Goal: Task Accomplishment & Management: Use online tool/utility

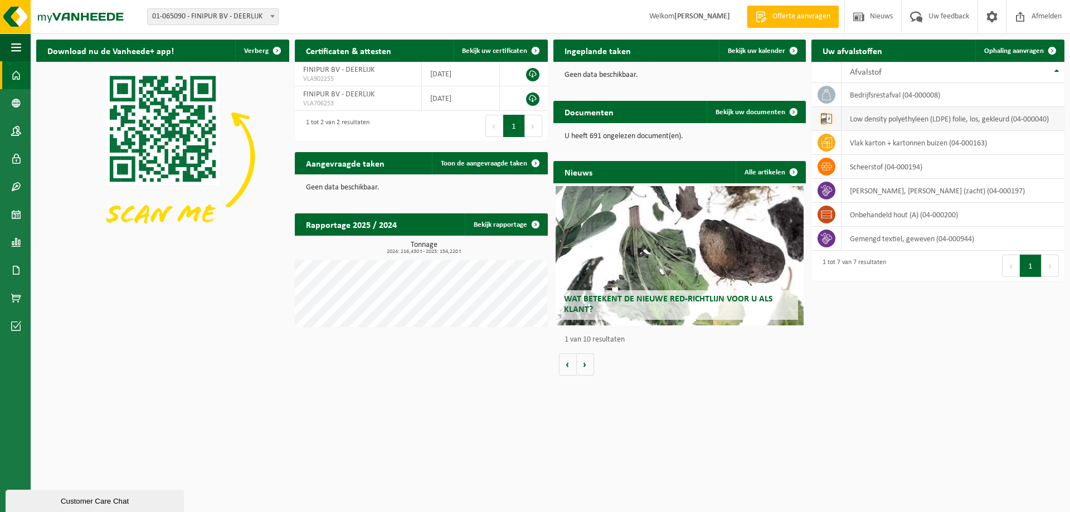
click at [875, 120] on td "low density polyethyleen (LDPE) folie, los, gekleurd (04-000040)" at bounding box center [952, 119] width 223 height 24
click at [946, 119] on td "low density polyethyleen (LDPE) folie, los, gekleurd (04-000040)" at bounding box center [952, 119] width 223 height 24
click at [1008, 53] on span "Ophaling aanvragen" at bounding box center [1014, 50] width 60 height 7
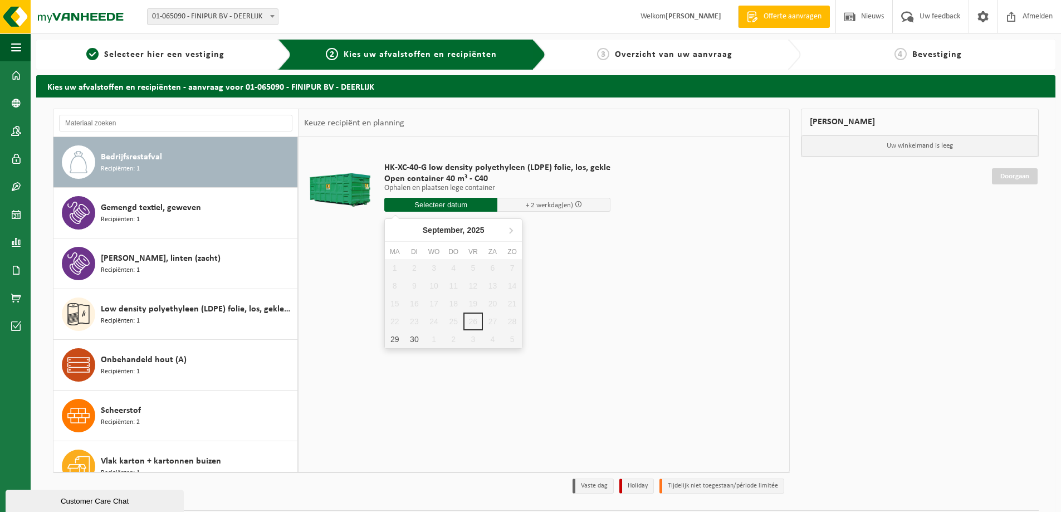
click at [466, 203] on input "text" at bounding box center [440, 205] width 113 height 14
click at [389, 342] on div "29" at bounding box center [395, 339] width 20 height 18
type input "Van [DATE]"
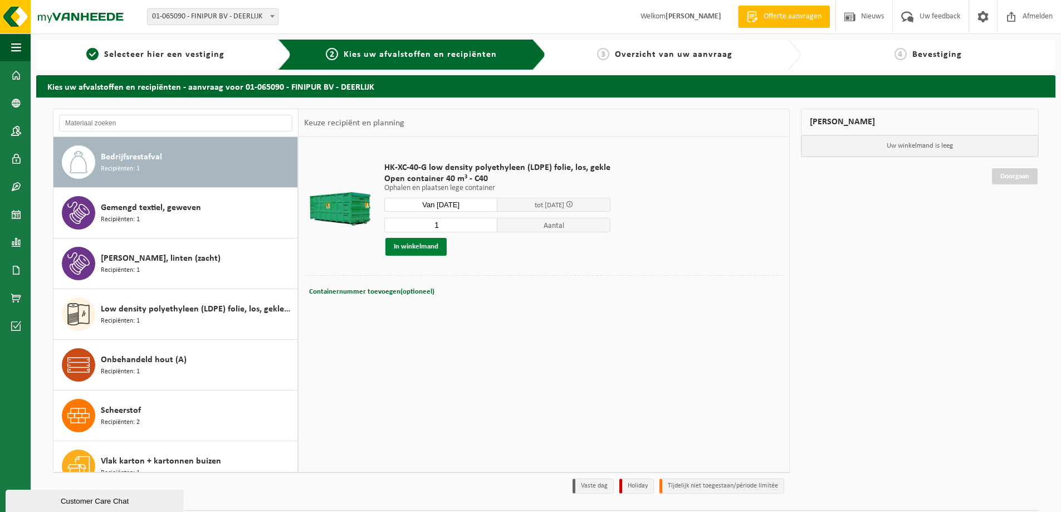
click at [426, 251] on button "In winkelmand" at bounding box center [416, 247] width 61 height 18
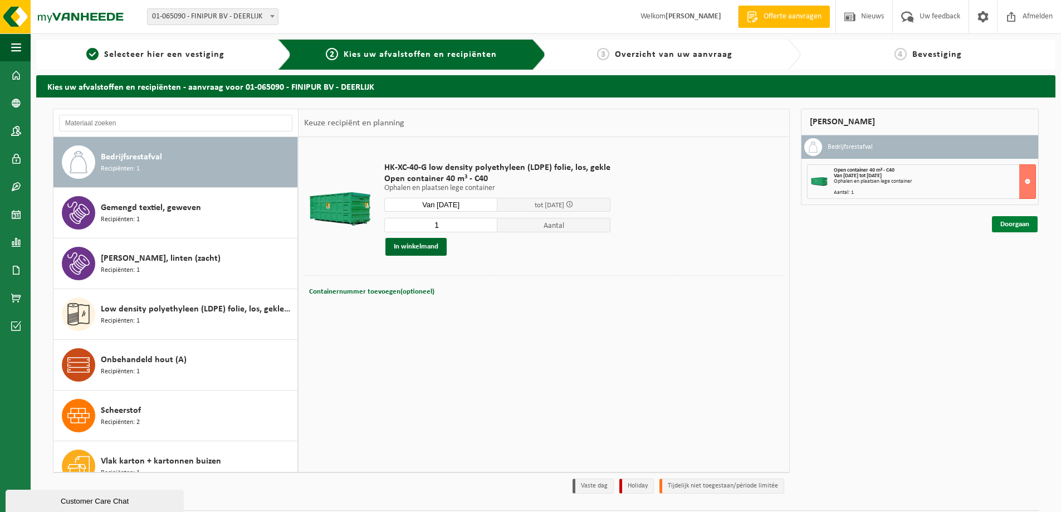
click at [1015, 223] on link "Doorgaan" at bounding box center [1015, 224] width 46 height 16
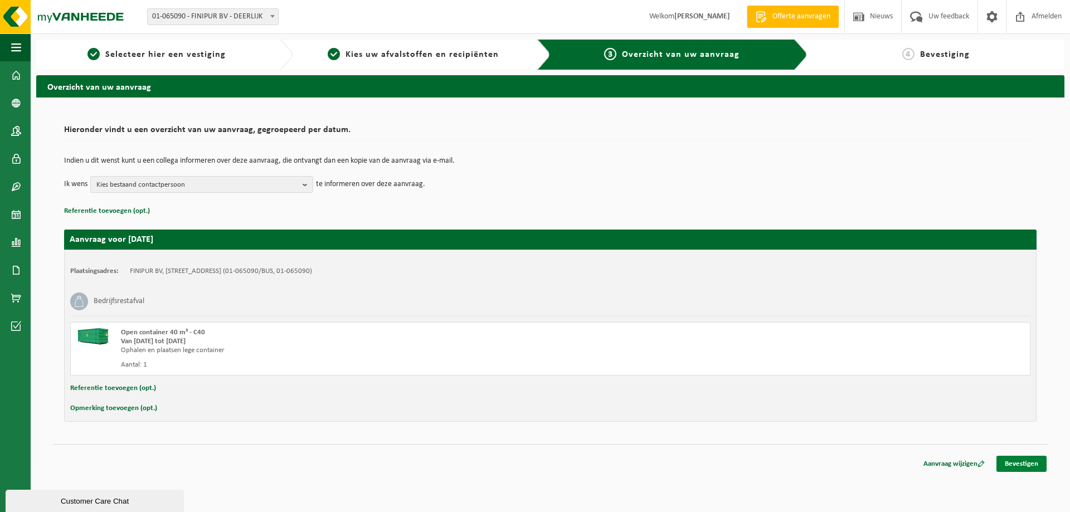
click at [1037, 463] on link "Bevestigen" at bounding box center [1021, 464] width 50 height 16
